Goal: Obtain resource: Download file/media

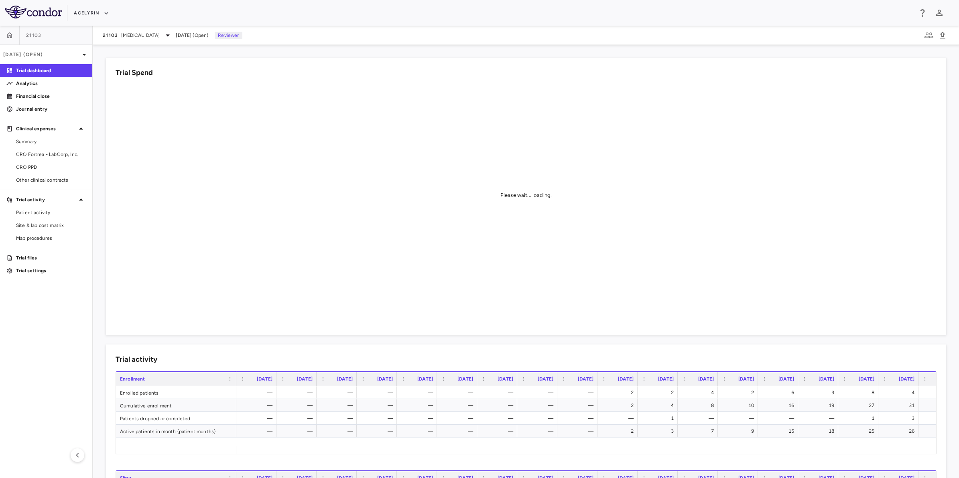
click at [57, 316] on aside "21103 [DATE] (Open) Trial dashboard Analytics Financial close Journal entry Cli…" at bounding box center [46, 252] width 93 height 453
click at [28, 213] on span "Patient activity" at bounding box center [51, 212] width 70 height 7
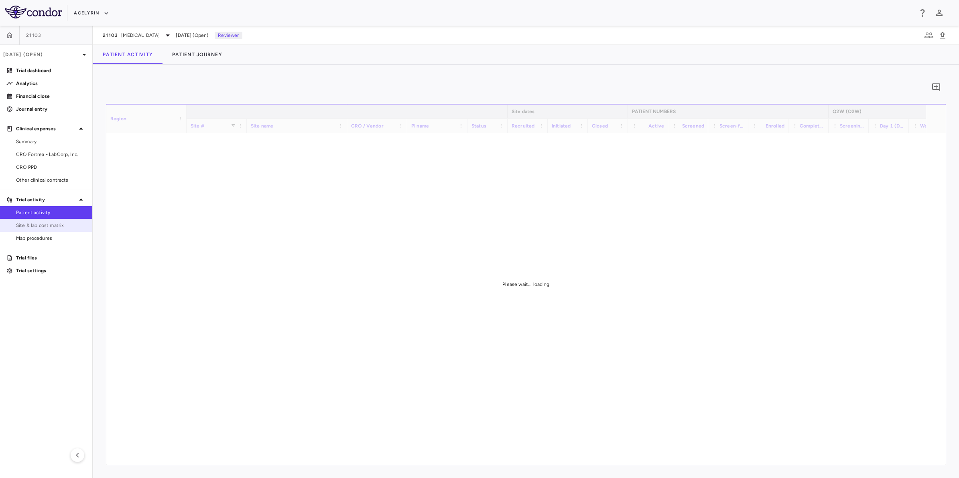
click at [28, 222] on span "Site & lab cost matrix" at bounding box center [51, 225] width 70 height 7
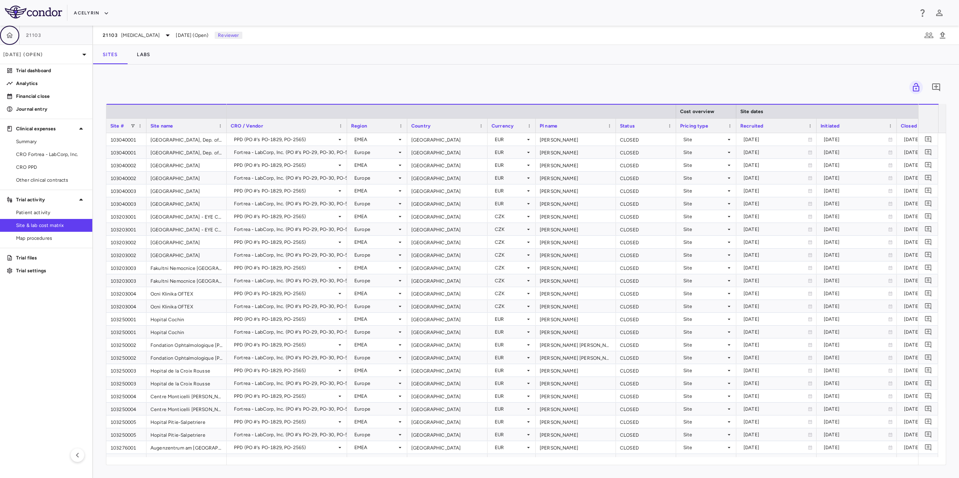
click at [14, 33] on button "button" at bounding box center [9, 35] width 19 height 19
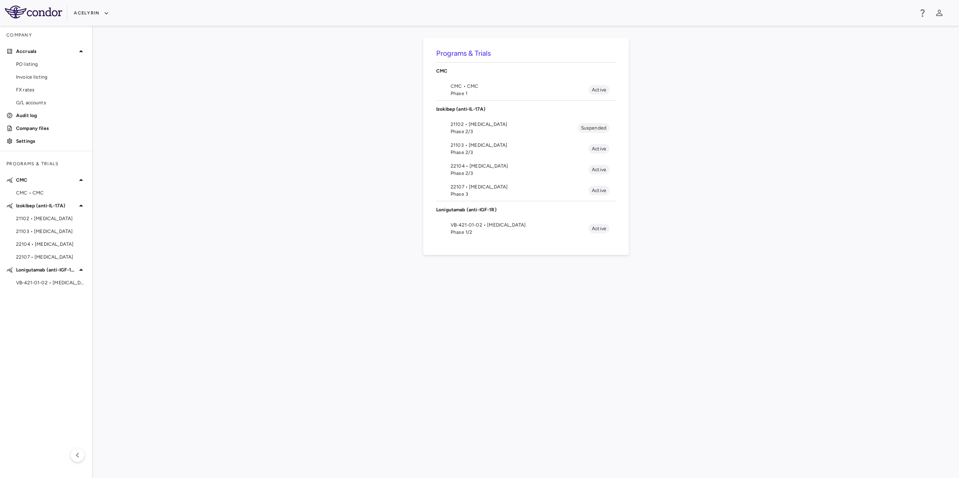
drag, startPoint x: 479, startPoint y: 225, endPoint x: 456, endPoint y: 237, distance: 26.4
click at [480, 225] on span "VB-421-01-02 • [MEDICAL_DATA]" at bounding box center [520, 224] width 138 height 7
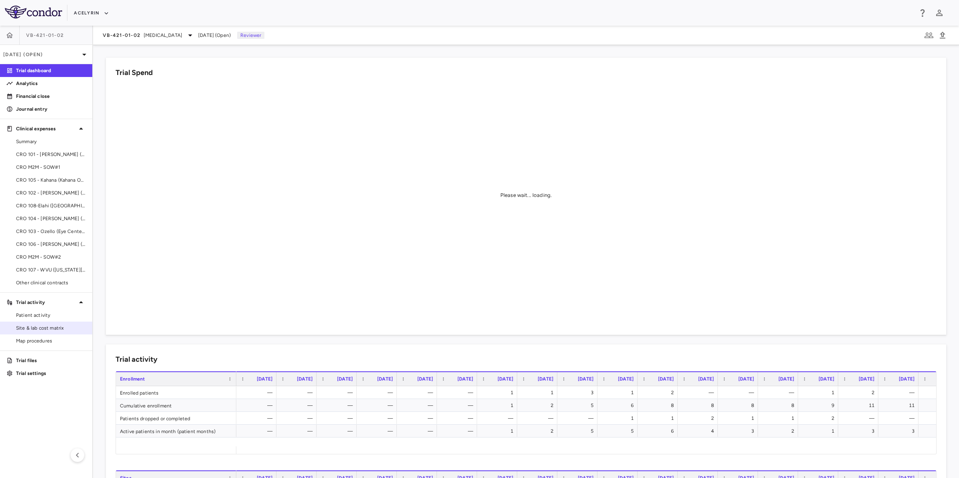
click at [44, 323] on link "Site & lab cost matrix" at bounding box center [46, 328] width 92 height 12
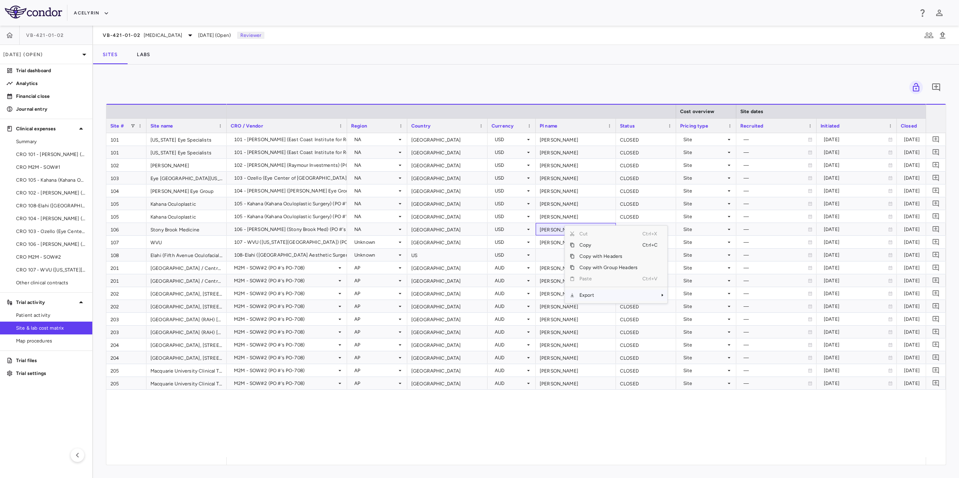
click at [592, 297] on span "Export" at bounding box center [608, 295] width 68 height 11
click at [696, 310] on span "Excel Export" at bounding box center [694, 309] width 38 height 11
click at [177, 424] on div "101 [US_STATE] Eye Specialists 101 [US_STATE] Eye Specialists 102 [PERSON_NAME]…" at bounding box center [525, 295] width 839 height 324
drag, startPoint x: 39, startPoint y: 428, endPoint x: 54, endPoint y: 421, distance: 16.9
click at [39, 428] on aside "VB-421-01-[DATE] (Open) Trial dashboard Analytics Financial close Journal entry…" at bounding box center [46, 252] width 93 height 453
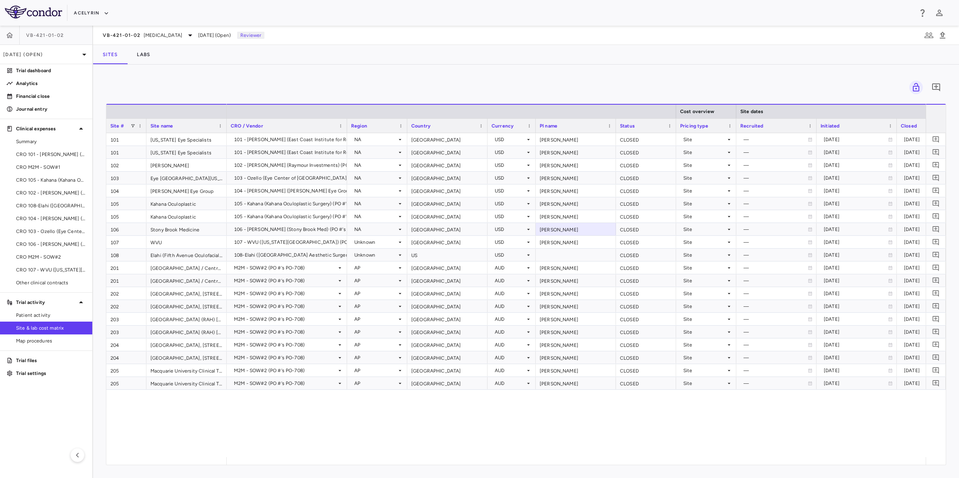
drag, startPoint x: 410, startPoint y: 407, endPoint x: 442, endPoint y: 408, distance: 32.5
click at [410, 407] on div "101 - [PERSON_NAME] ([GEOGRAPHIC_DATA] for Research) (PO #'s PO-575) [GEOGRAPHI…" at bounding box center [576, 295] width 699 height 324
drag, startPoint x: 465, startPoint y: 409, endPoint x: 414, endPoint y: 416, distance: 51.8
click at [465, 410] on div "101 - [PERSON_NAME] ([GEOGRAPHIC_DATA] for Research) (PO #'s PO-575) [GEOGRAPHI…" at bounding box center [576, 295] width 699 height 324
drag, startPoint x: 404, startPoint y: 418, endPoint x: 459, endPoint y: 422, distance: 55.5
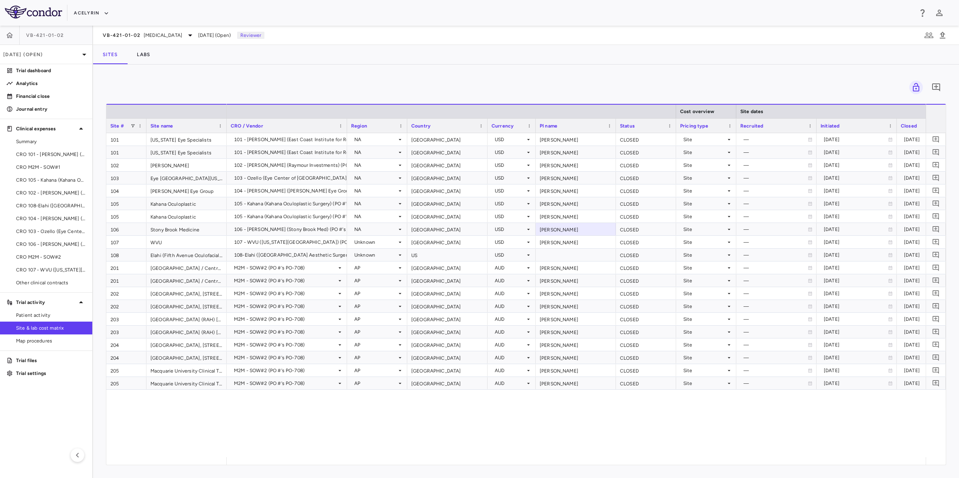
click at [404, 418] on div "101 - [PERSON_NAME] ([GEOGRAPHIC_DATA] for Research) (PO #'s PO-575) [GEOGRAPHI…" at bounding box center [576, 295] width 699 height 324
click at [508, 428] on div "101 - [PERSON_NAME] ([GEOGRAPHIC_DATA] for Research) (PO #'s PO-575) [GEOGRAPHI…" at bounding box center [576, 295] width 699 height 324
click at [502, 426] on div "101 - [PERSON_NAME] ([GEOGRAPHIC_DATA] for Research) (PO #'s PO-575) [GEOGRAPHI…" at bounding box center [576, 295] width 699 height 324
click at [420, 430] on div "101 - [PERSON_NAME] ([GEOGRAPHIC_DATA] for Research) (PO #'s PO-575) [GEOGRAPHI…" at bounding box center [576, 295] width 699 height 324
drag, startPoint x: 477, startPoint y: 430, endPoint x: 522, endPoint y: 438, distance: 44.9
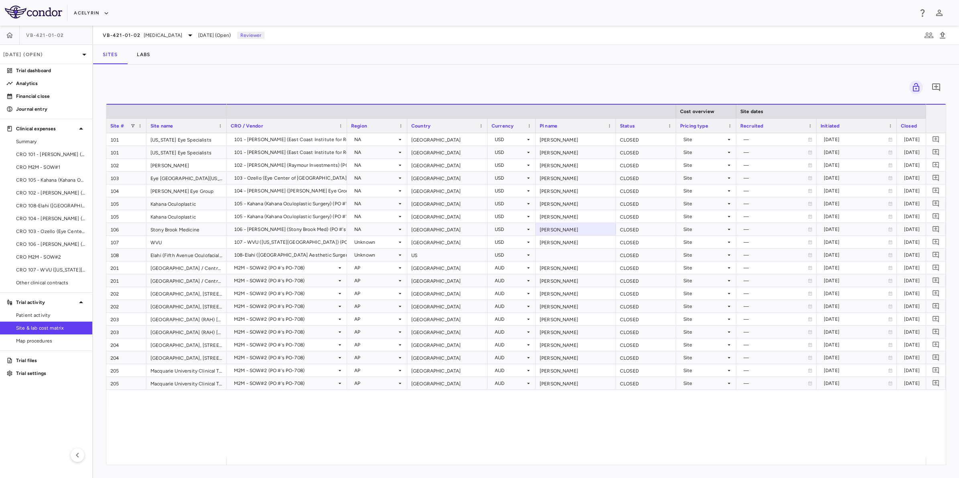
click at [478, 430] on div "101 - [PERSON_NAME] ([GEOGRAPHIC_DATA] for Research) (PO #'s PO-575) [GEOGRAPHI…" at bounding box center [576, 295] width 699 height 324
click at [522, 438] on div "101 - [PERSON_NAME] ([GEOGRAPHIC_DATA] for Research) (PO #'s PO-575) [GEOGRAPHI…" at bounding box center [576, 295] width 699 height 324
drag, startPoint x: 587, startPoint y: 423, endPoint x: 532, endPoint y: 430, distance: 55.0
click at [587, 423] on div "101 - [PERSON_NAME] ([GEOGRAPHIC_DATA] for Research) (PO #'s PO-575) [GEOGRAPHI…" at bounding box center [576, 295] width 699 height 324
click at [475, 430] on div "101 - [PERSON_NAME] ([GEOGRAPHIC_DATA] for Research) (PO #'s PO-575) [GEOGRAPHI…" at bounding box center [576, 295] width 699 height 324
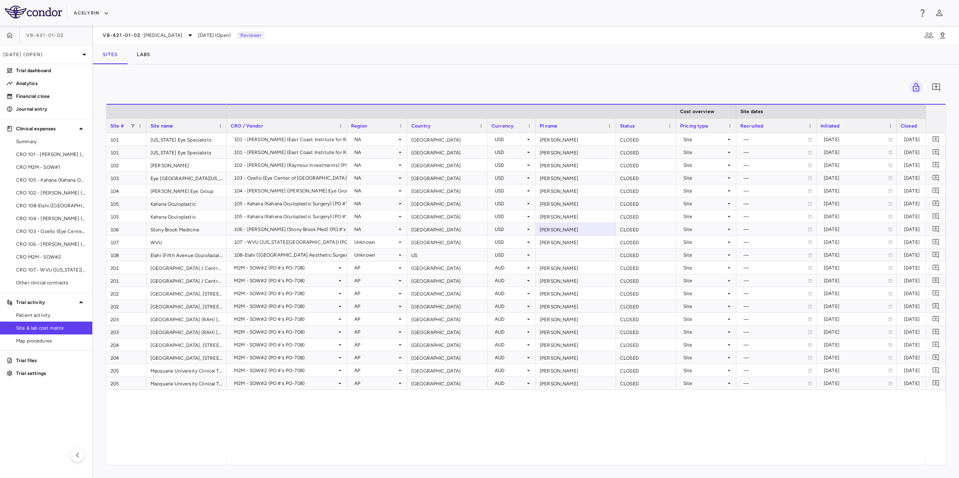
click at [509, 426] on div "101 - [PERSON_NAME] ([GEOGRAPHIC_DATA] for Research) (PO #'s PO-575) [GEOGRAPHI…" at bounding box center [576, 295] width 699 height 324
drag, startPoint x: 468, startPoint y: 423, endPoint x: 376, endPoint y: 414, distance: 92.3
click at [408, 420] on div "101 - [PERSON_NAME] ([GEOGRAPHIC_DATA] for Research) (PO #'s PO-575) [GEOGRAPHI…" at bounding box center [576, 295] width 699 height 324
drag, startPoint x: 376, startPoint y: 414, endPoint x: 933, endPoint y: 388, distance: 557.5
click at [378, 414] on div "101 - [PERSON_NAME] ([GEOGRAPHIC_DATA] for Research) (PO #'s PO-575) [GEOGRAPHI…" at bounding box center [576, 295] width 699 height 324
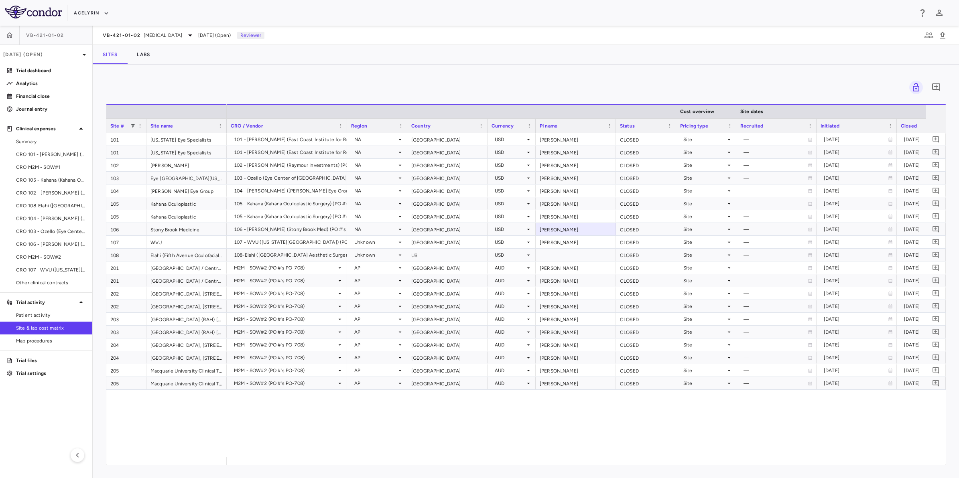
click at [420, 414] on div "101 - [PERSON_NAME] ([GEOGRAPHIC_DATA] for Research) (PO #'s PO-575) [GEOGRAPHI…" at bounding box center [576, 295] width 699 height 324
